Goal: Share content: Share content

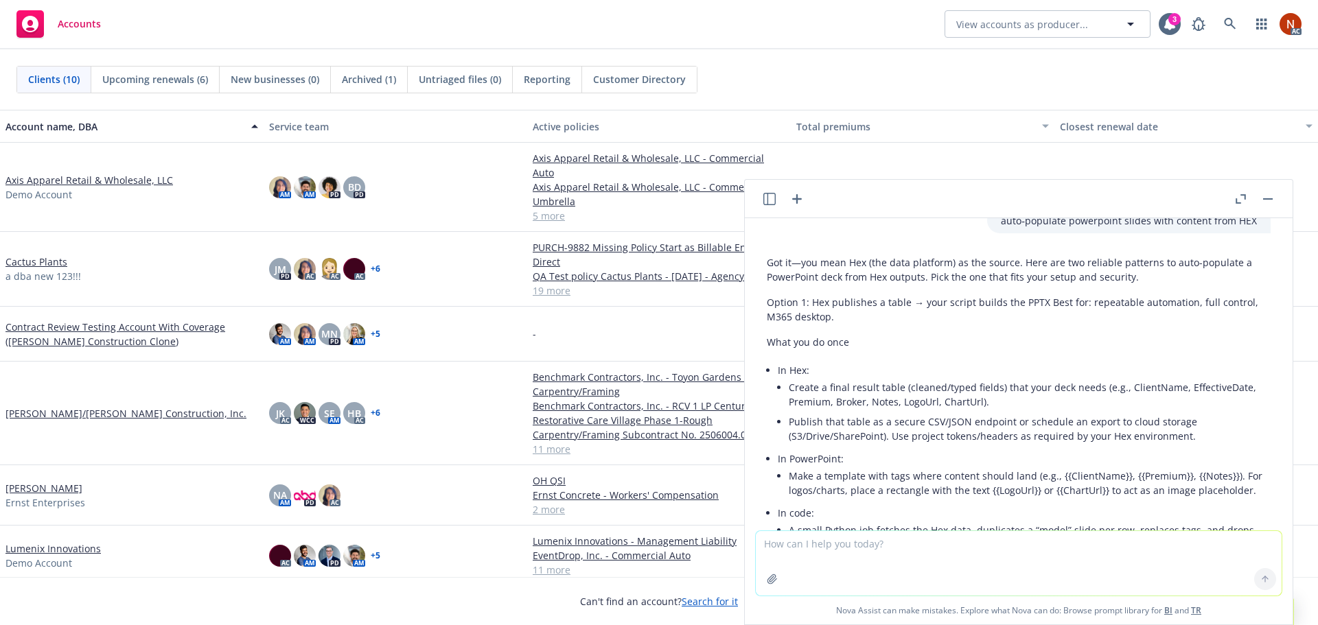
scroll to position [4120, 0]
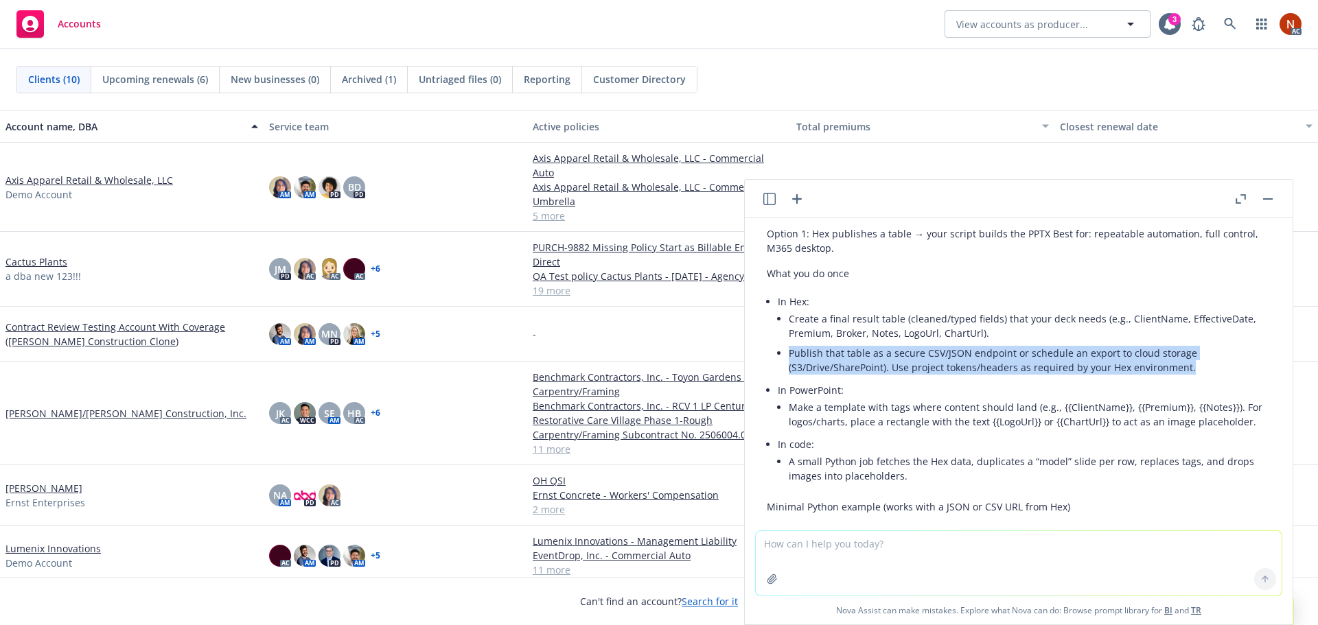
drag, startPoint x: 1189, startPoint y: 410, endPoint x: 779, endPoint y: 394, distance: 410.1
click at [789, 377] on li "Publish that table as a secure CSV/JSON endpoint or schedule an export to cloud…" at bounding box center [1030, 360] width 482 height 34
copy li "Publish that table as a secure CSV/JSON endpoint or schedule an export to cloud…"
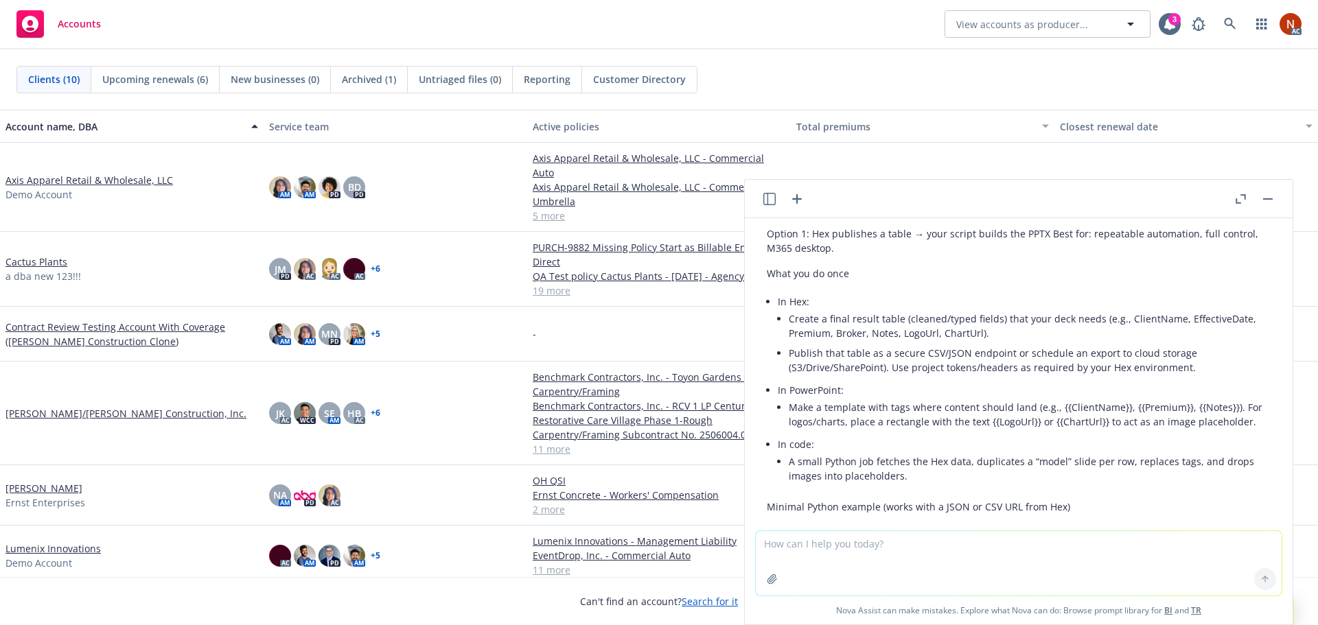
click at [808, 548] on textarea at bounding box center [1019, 563] width 526 height 65
paste textarea "Publish that table as a secure CSV/JSON endpoint or schedule an export to cloud…"
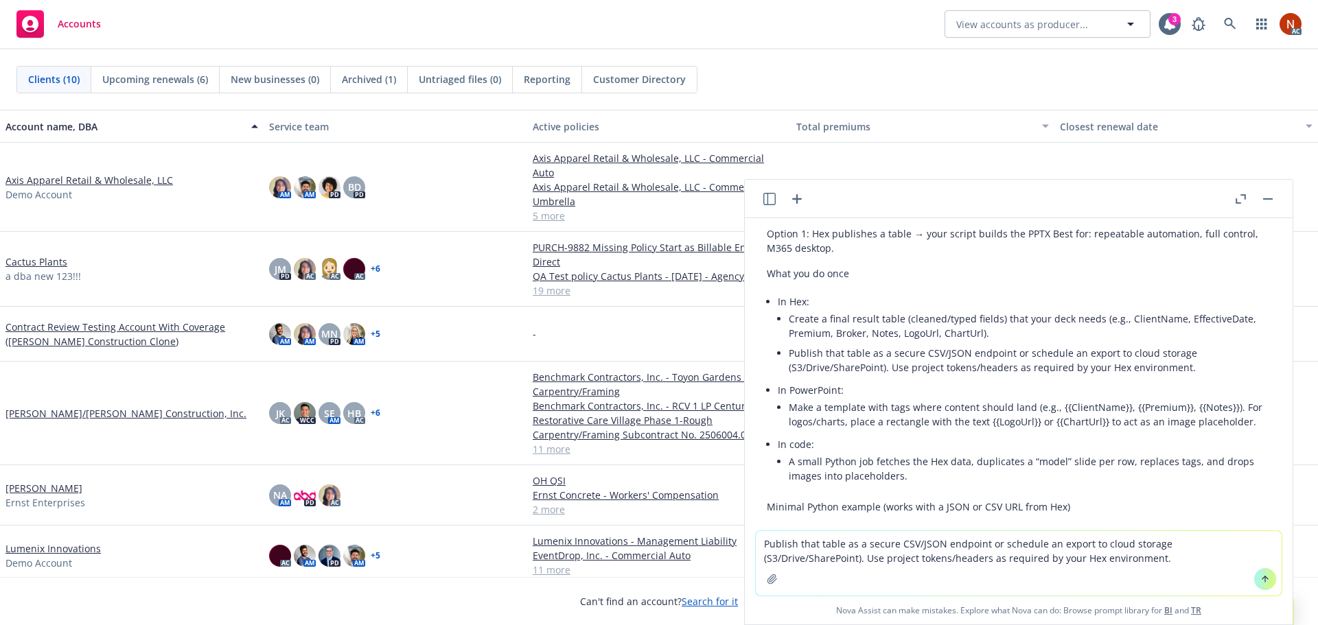
drag, startPoint x: 1068, startPoint y: 558, endPoint x: 796, endPoint y: 542, distance: 272.2
click at [796, 542] on textarea "Publish that table as a secure CSV/JSON endpoint or schedule an export to cloud…" at bounding box center [1019, 563] width 526 height 65
click at [802, 542] on textarea "Publish that table as a secure CSV/JSON endpoint or schedule an export to cloud…" at bounding box center [1019, 563] width 526 height 65
drag, startPoint x: 1038, startPoint y: 558, endPoint x: 981, endPoint y: 544, distance: 58.6
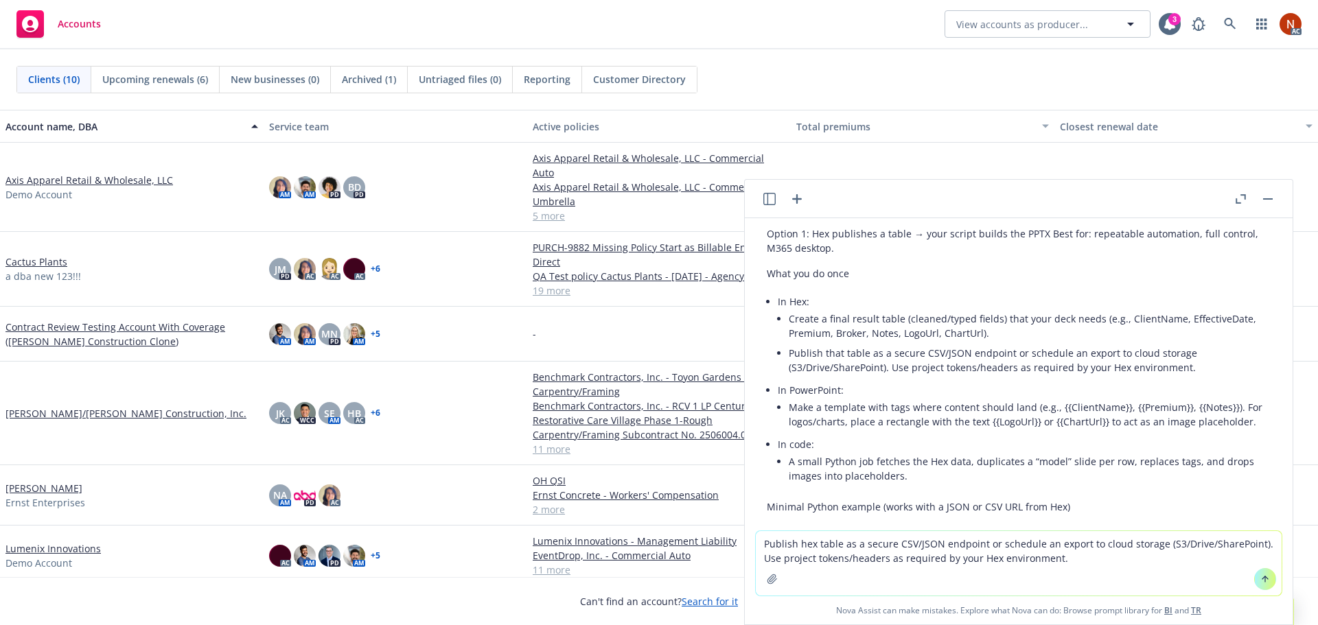
click at [981, 544] on textarea "Publish hex table as a secure CSV/JSON endpoint or schedule an export to cloud …" at bounding box center [1019, 563] width 526 height 65
click at [1069, 561] on textarea "Publish hex table as a secure CSV/JSON endpoint or schedule an export to cloud …" at bounding box center [1019, 563] width 526 height 65
drag, startPoint x: 1073, startPoint y: 561, endPoint x: 980, endPoint y: 546, distance: 94.0
click at [980, 546] on textarea "Publish hex table as a secure CSV/JSON endpoint or schedule an export to cloud …" at bounding box center [1019, 563] width 526 height 65
type textarea "Publish hex table as a secure CSV/JSON endpoint with data sorted by column"
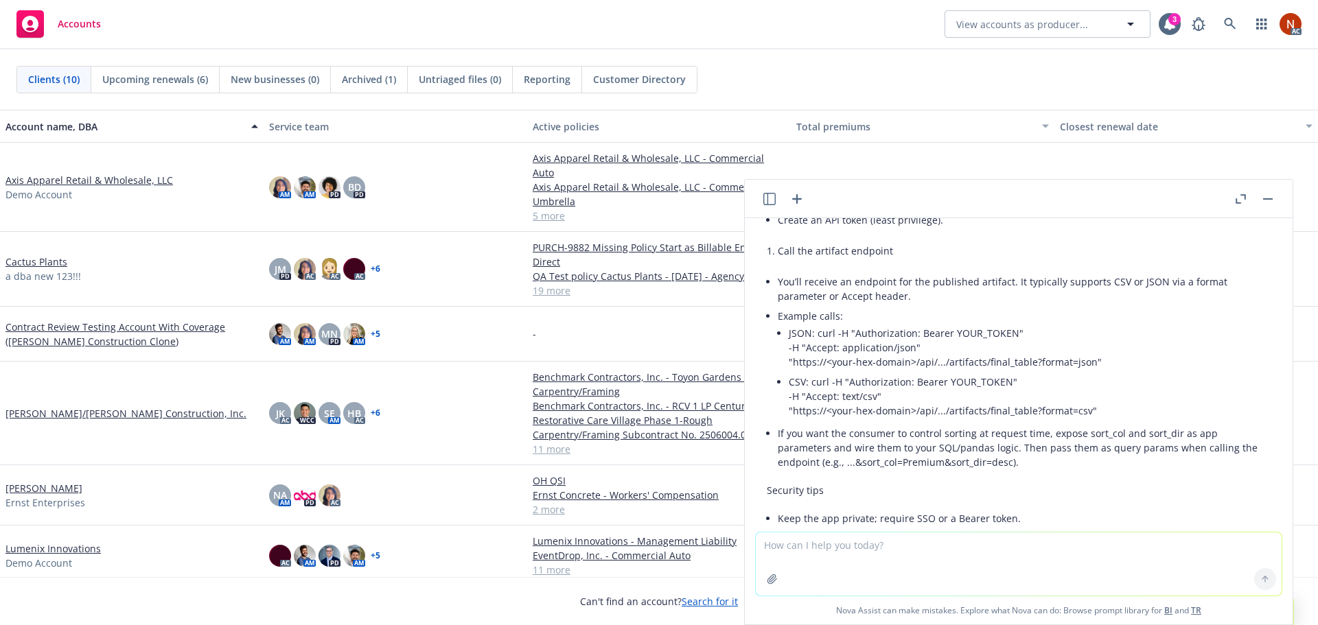
scroll to position [6212, 0]
